Goal: Book appointment/travel/reservation

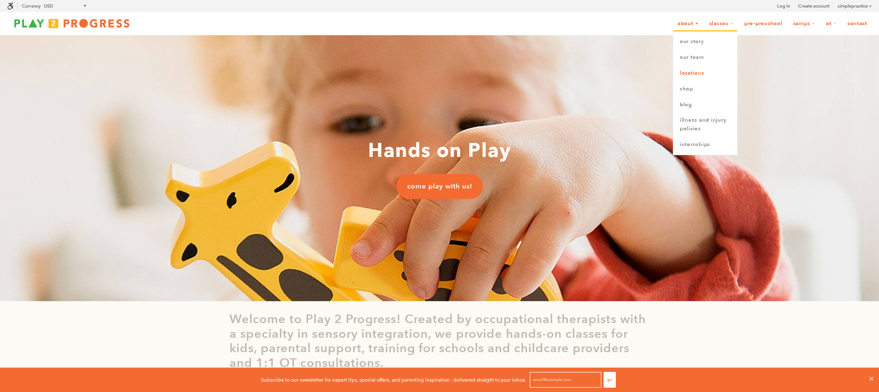
click at [701, 73] on link "Locations" at bounding box center [705, 73] width 64 height 16
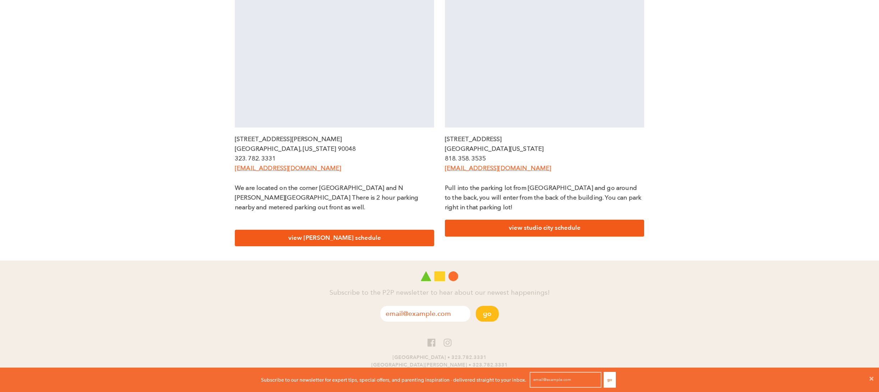
scroll to position [244, 0]
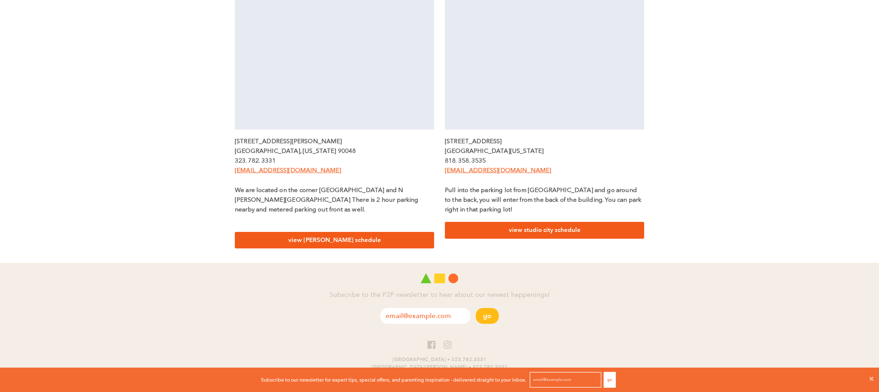
click at [356, 232] on link "view [PERSON_NAME] schedule" at bounding box center [334, 240] width 199 height 17
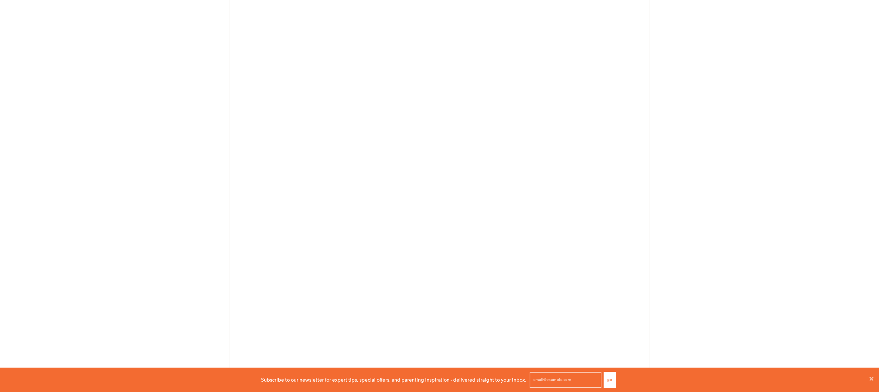
scroll to position [1930, 0]
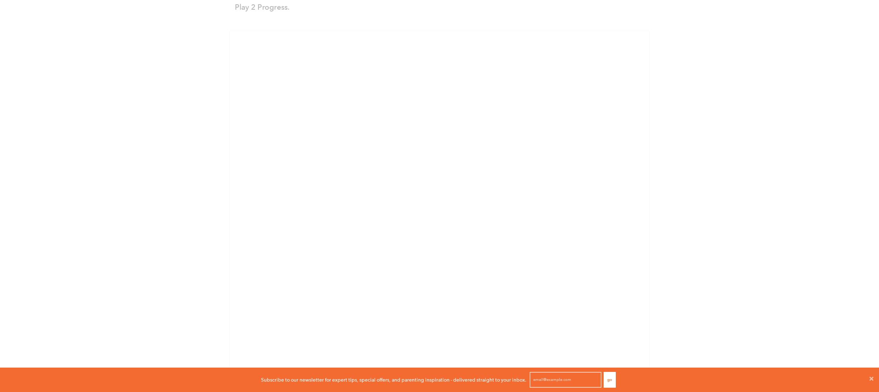
scroll to position [595, 0]
